Goal: Information Seeking & Learning: Learn about a topic

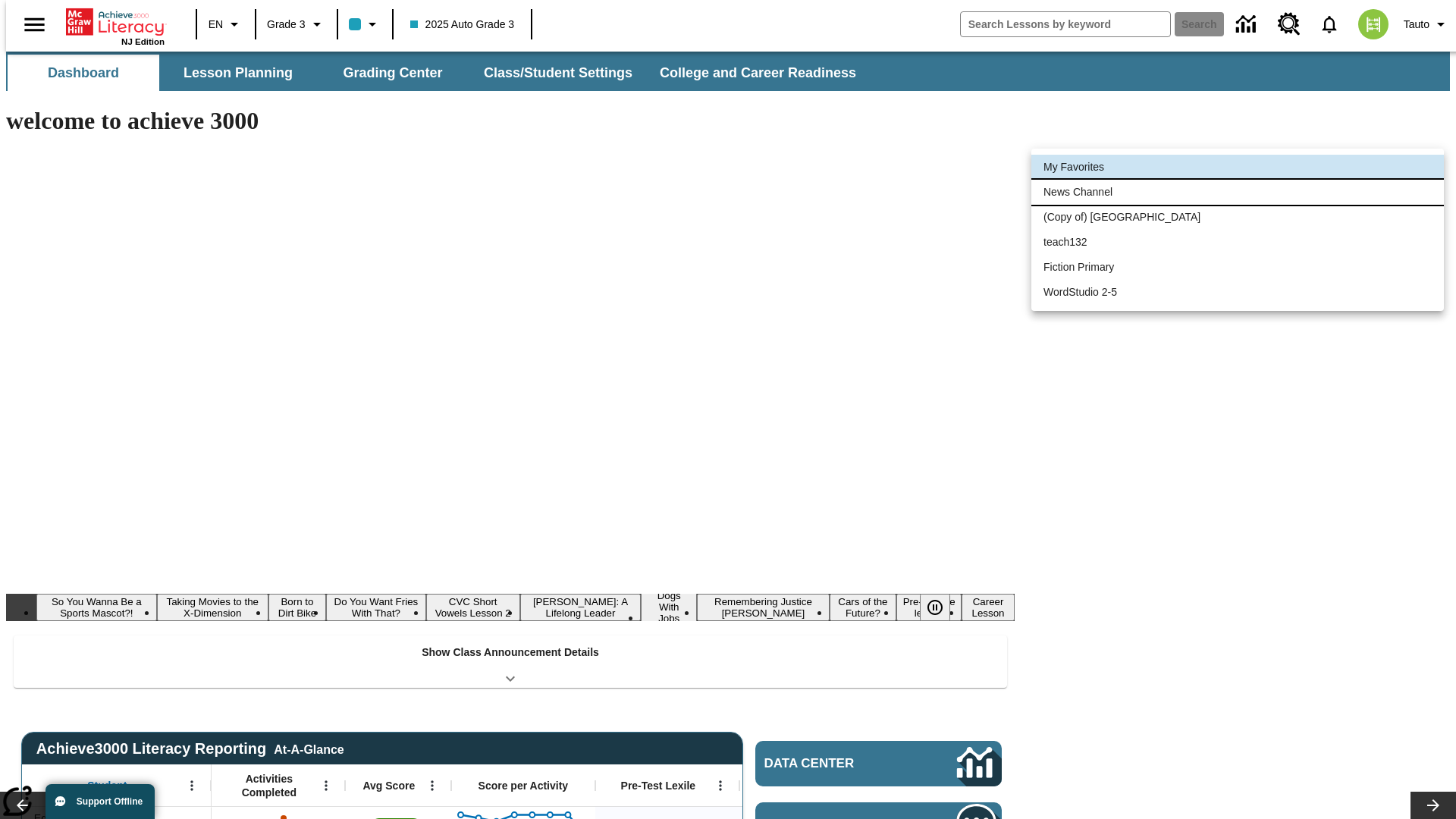
click at [1237, 192] on li "News Channel" at bounding box center [1237, 192] width 412 height 25
type input "120"
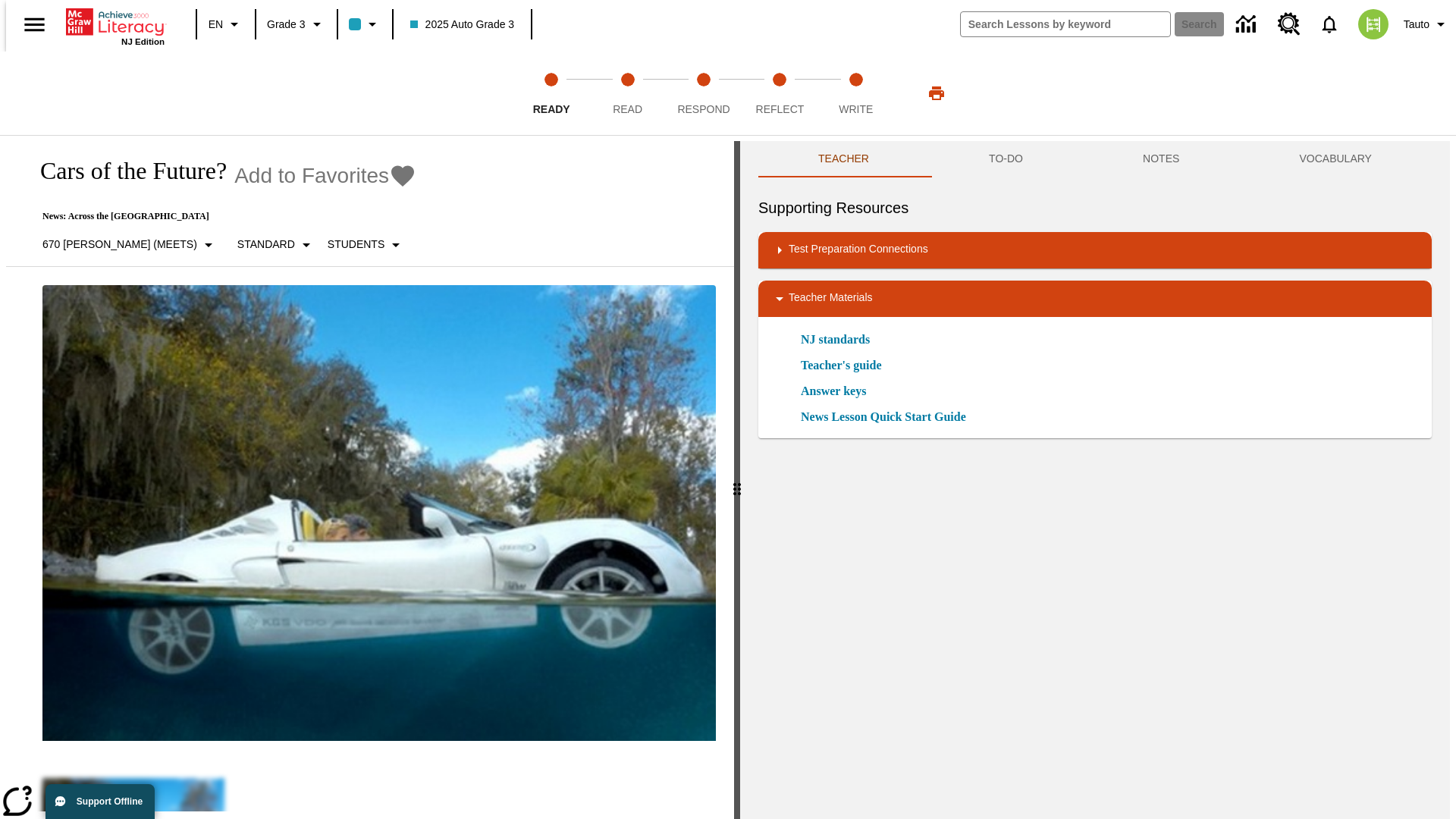
click at [391, 176] on icon "Add to Favorites - Cars of the Future?" at bounding box center [402, 176] width 23 height 21
